Goal: Task Accomplishment & Management: Manage account settings

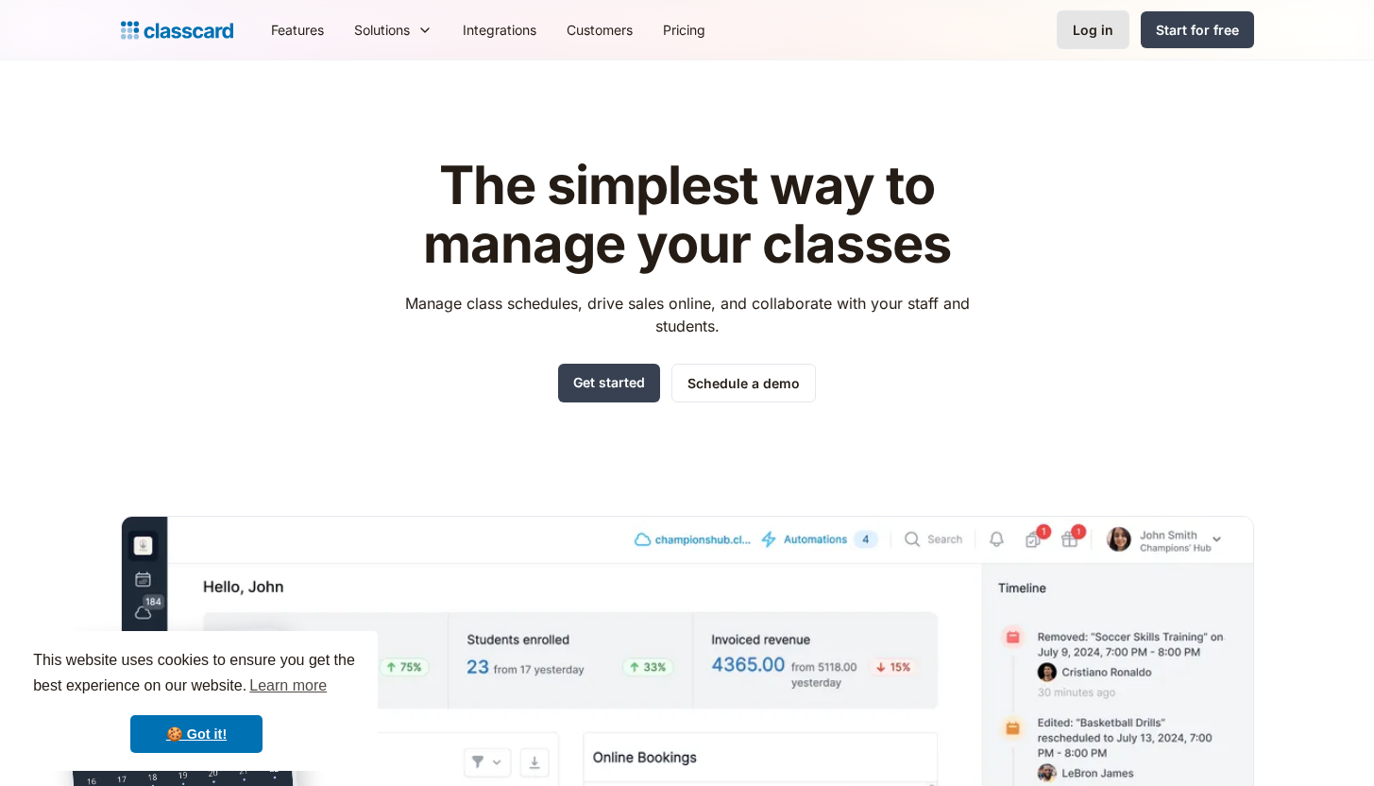
click at [1081, 29] on div "Log in" at bounding box center [1093, 30] width 41 height 20
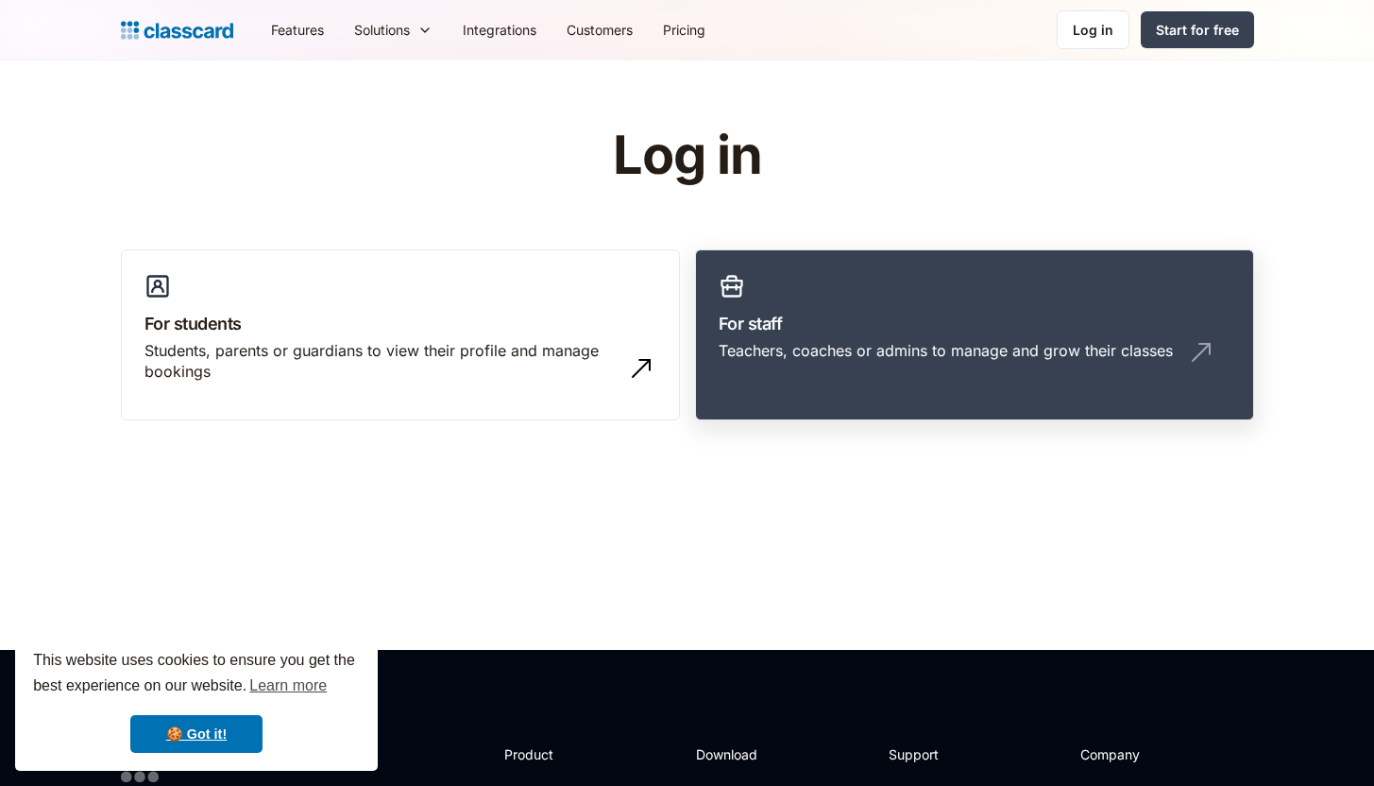
click at [819, 351] on div "Teachers, coaches or admins to manage and grow their classes" at bounding box center [946, 350] width 454 height 21
